Goal: Find contact information: Find contact information

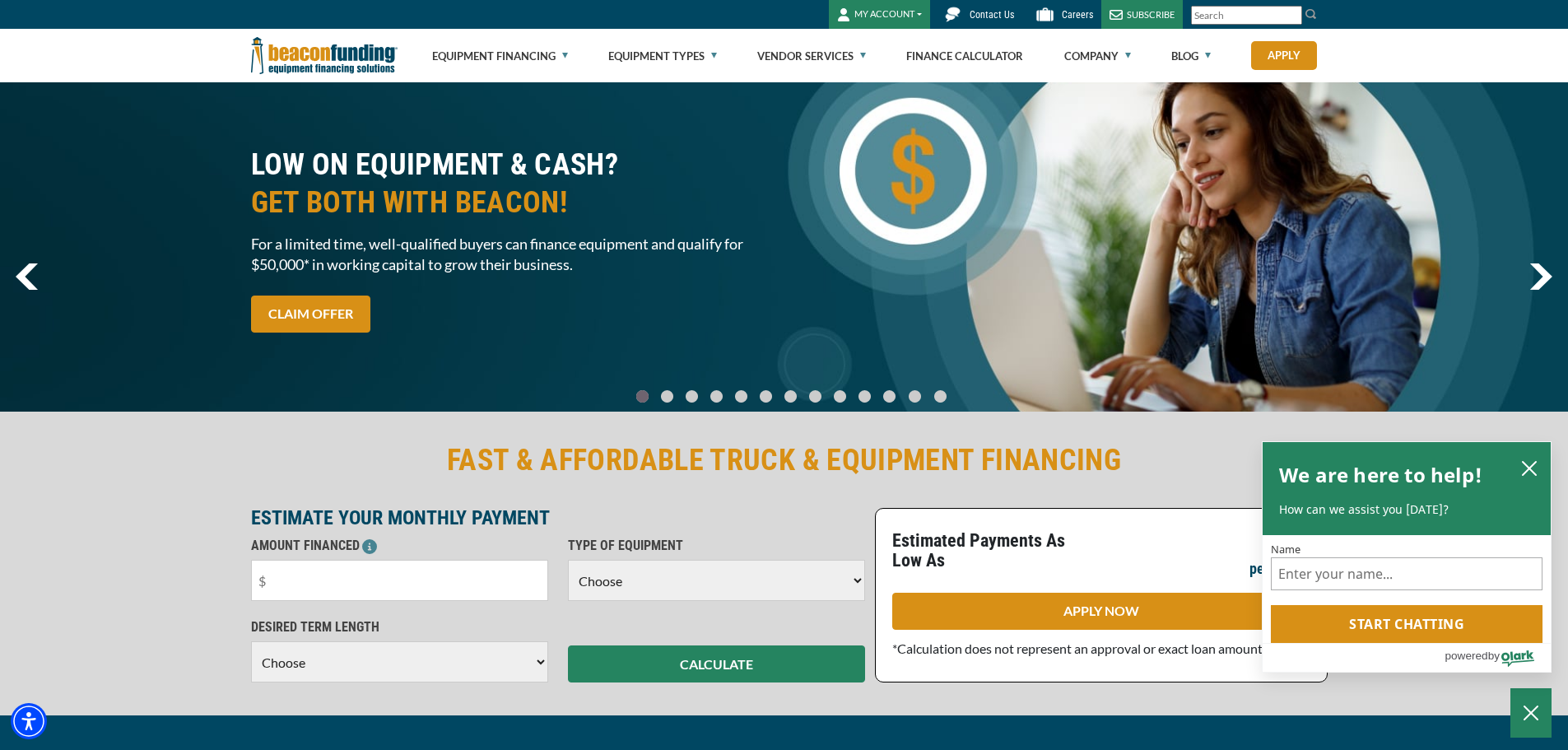
click at [1002, 26] on link "Contact Us" at bounding box center [976, 14] width 93 height 29
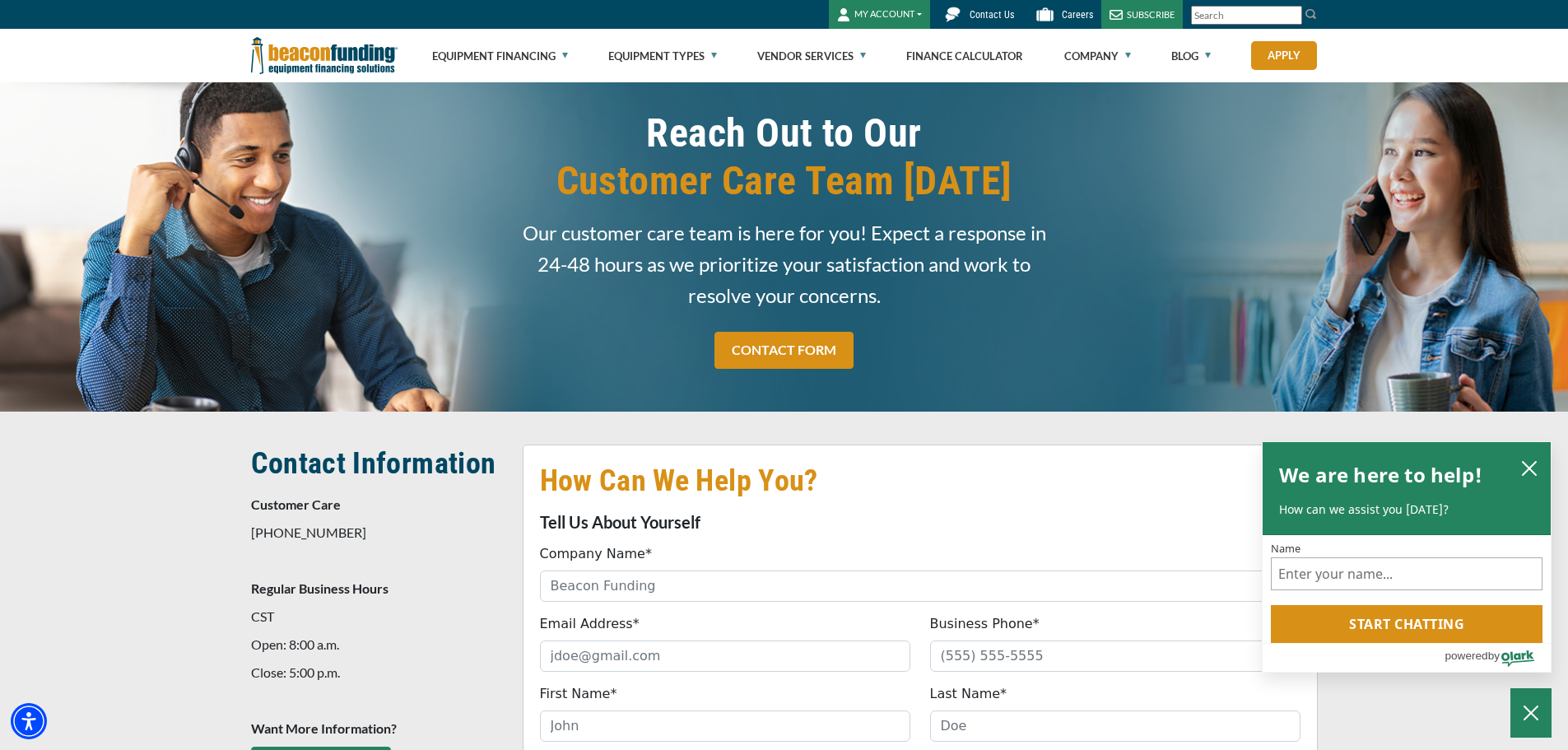
click at [977, 16] on span "Contact Us" at bounding box center [992, 14] width 44 height 12
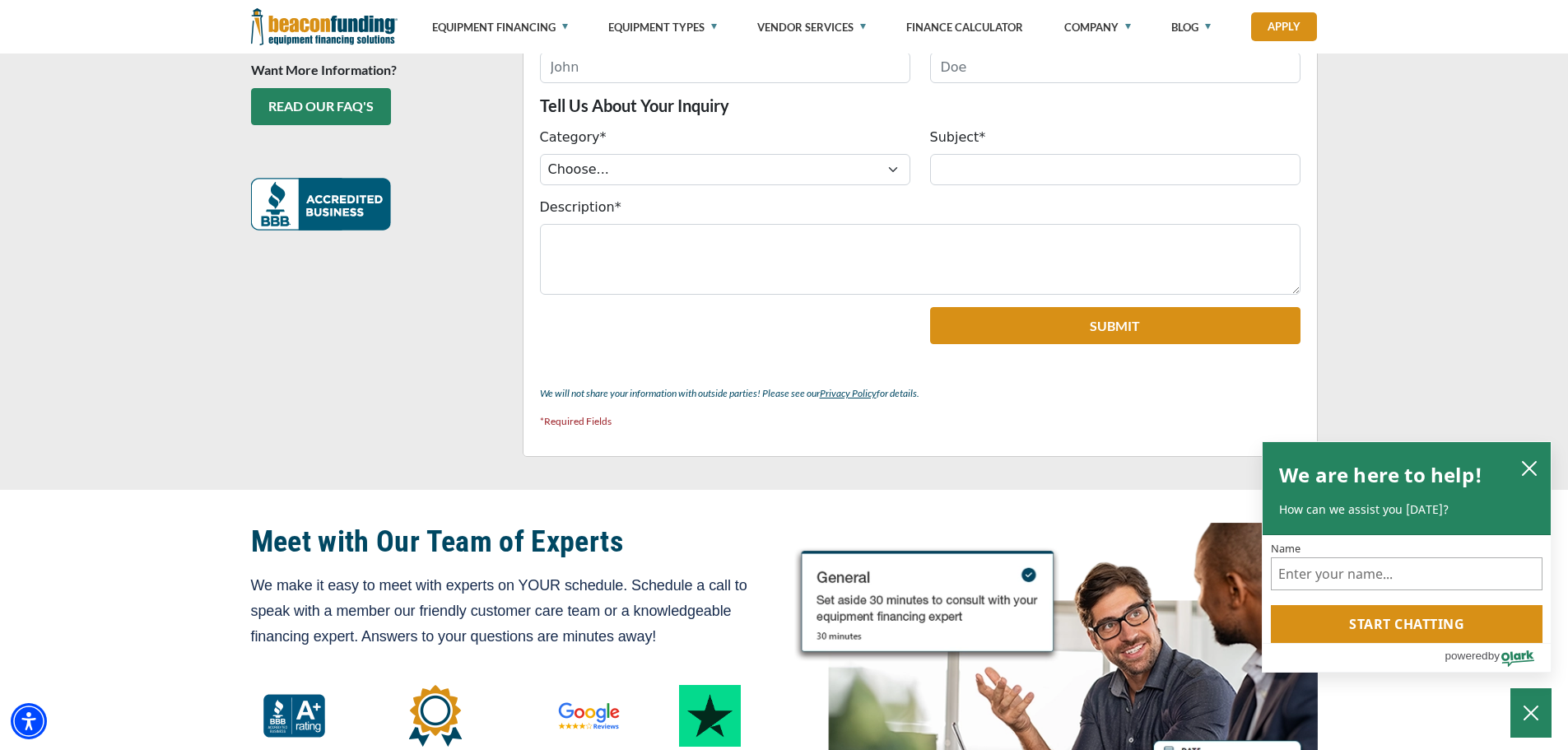
scroll to position [247, 0]
